Goal: Task Accomplishment & Management: Manage account settings

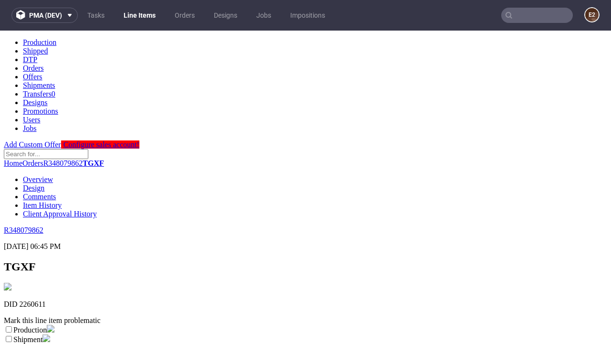
scroll to position [168, 0]
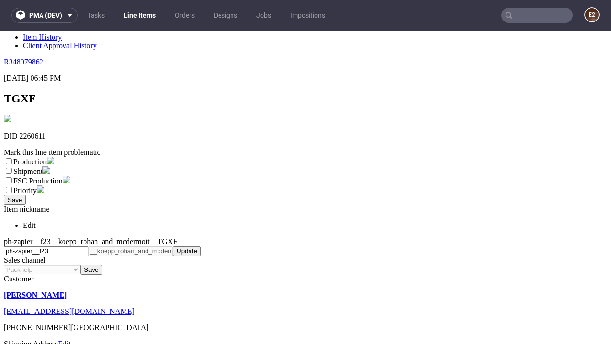
select select "dtp_ca_needed"
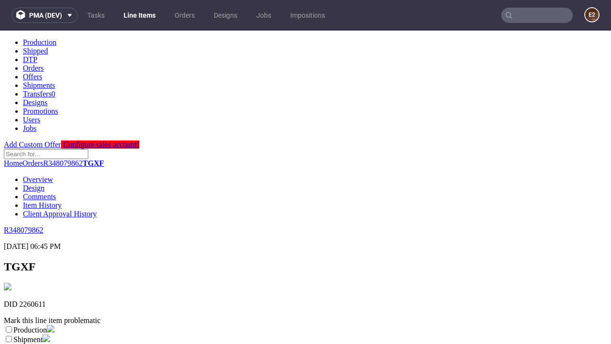
scroll to position [0, 0]
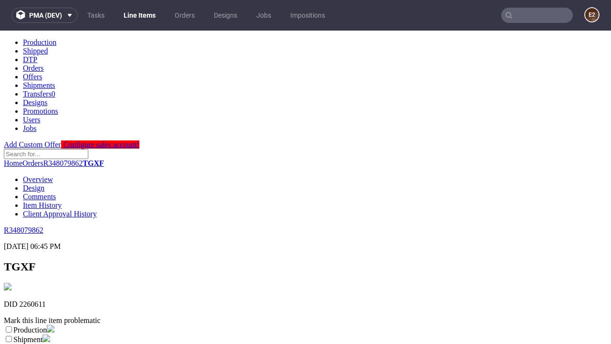
checkbox input "true"
